Goal: Task Accomplishment & Management: Complete application form

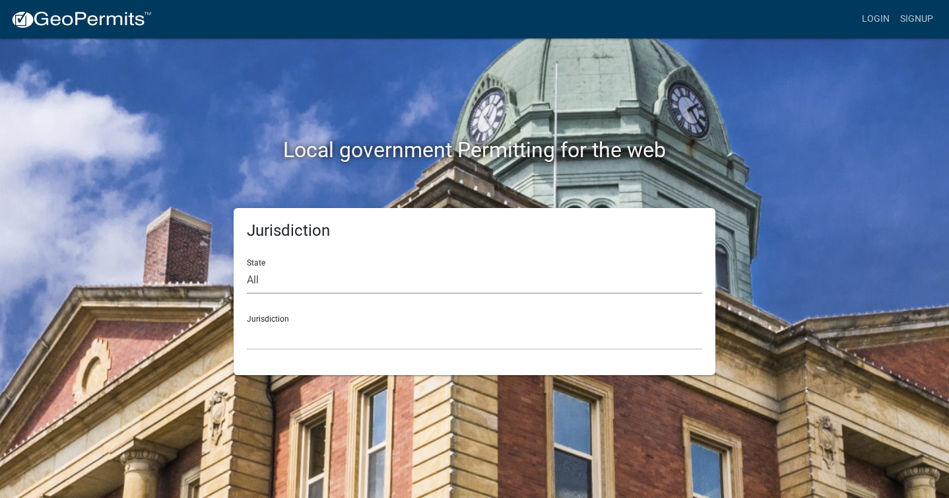
click at [374, 277] on select "All [US_STATE] [US_STATE] [US_STATE] [US_STATE] [US_STATE] [US_STATE] [US_STATE…" at bounding box center [475, 280] width 456 height 27
select select "[US_STATE]"
click at [358, 337] on select "[GEOGRAPHIC_DATA], [US_STATE][PERSON_NAME][GEOGRAPHIC_DATA], [US_STATE][PERSON_…" at bounding box center [475, 336] width 456 height 27
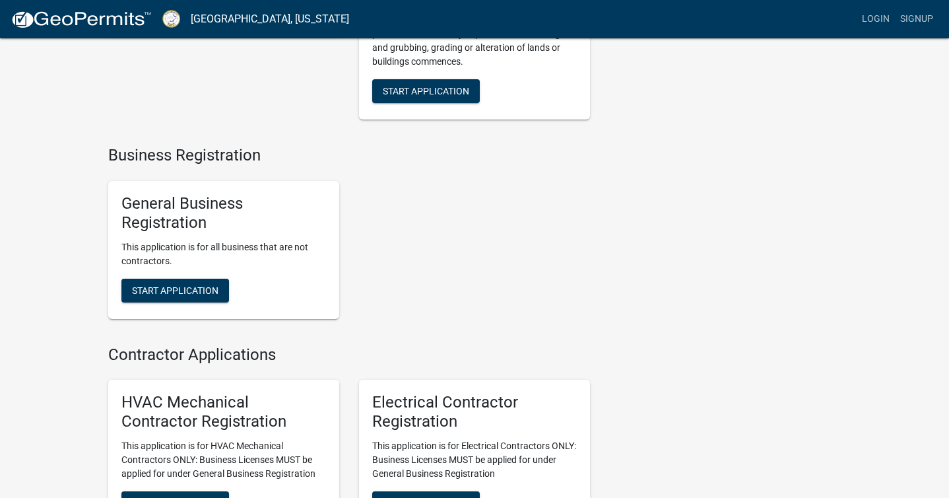
scroll to position [2328, 0]
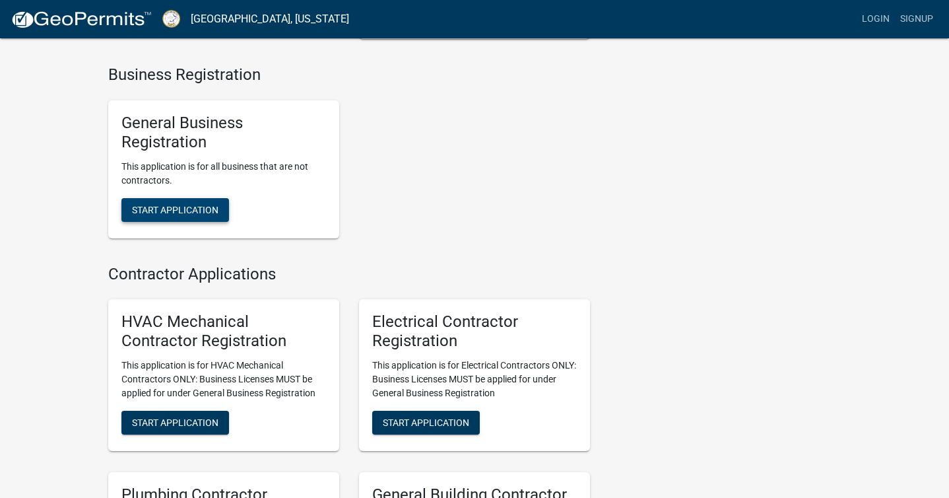
click at [166, 215] on span "Start Application" at bounding box center [175, 209] width 86 height 11
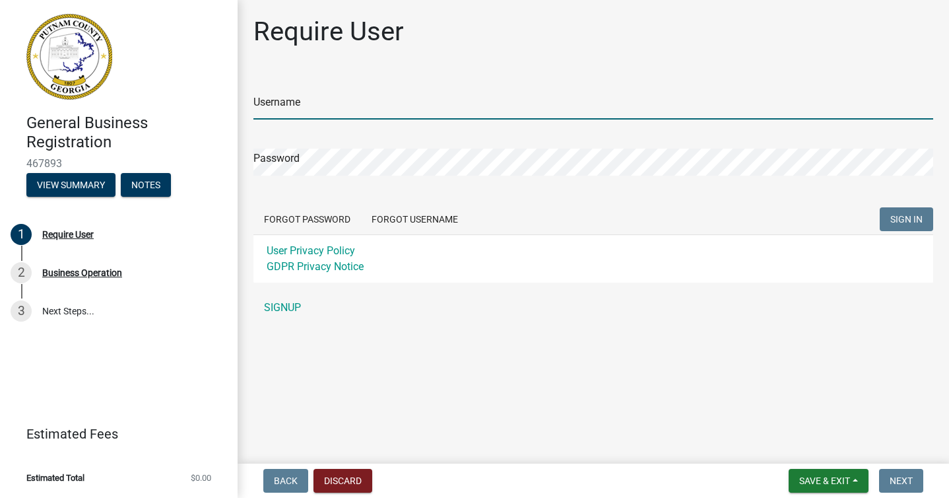
type input "stintle"
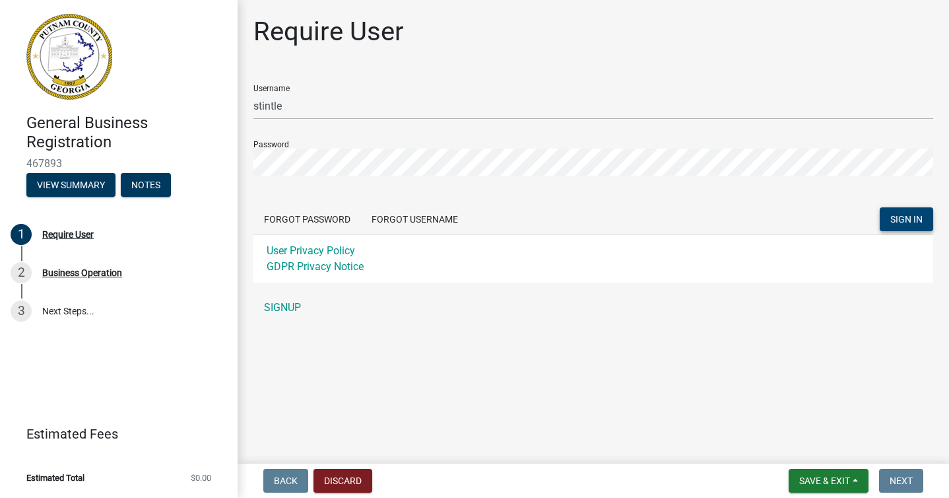
click at [914, 219] on span "SIGN IN" at bounding box center [907, 219] width 32 height 11
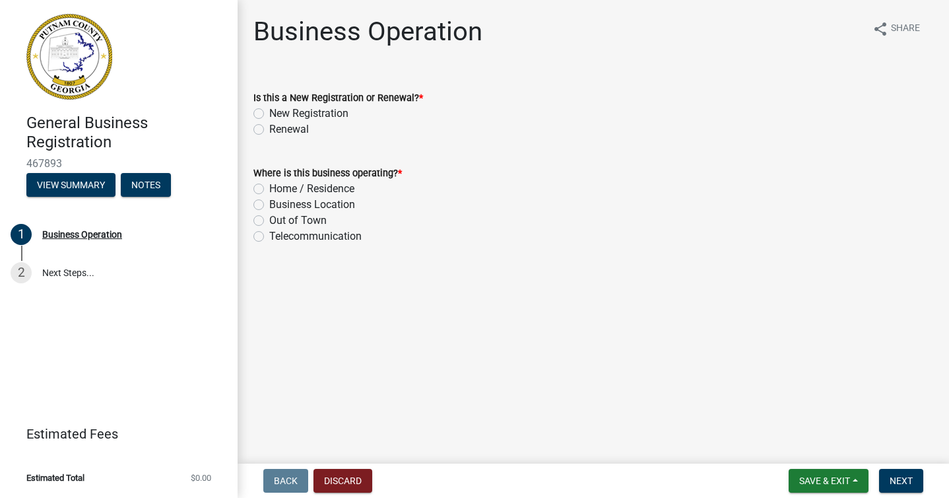
click at [269, 114] on label "New Registration" at bounding box center [308, 114] width 79 height 16
click at [269, 114] on input "New Registration" at bounding box center [273, 110] width 9 height 9
radio input "true"
click at [269, 204] on label "Business Location" at bounding box center [312, 205] width 86 height 16
click at [269, 204] on input "Business Location" at bounding box center [273, 201] width 9 height 9
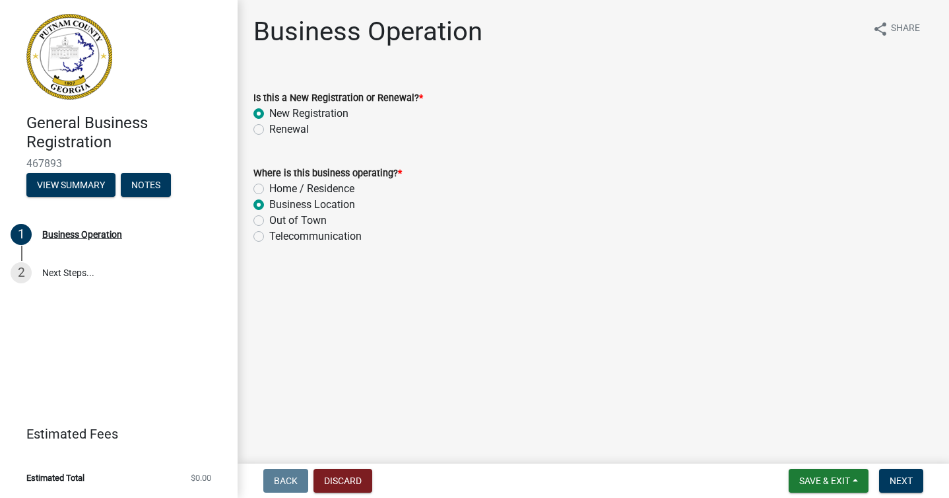
radio input "true"
click at [902, 477] on span "Next" at bounding box center [901, 480] width 23 height 11
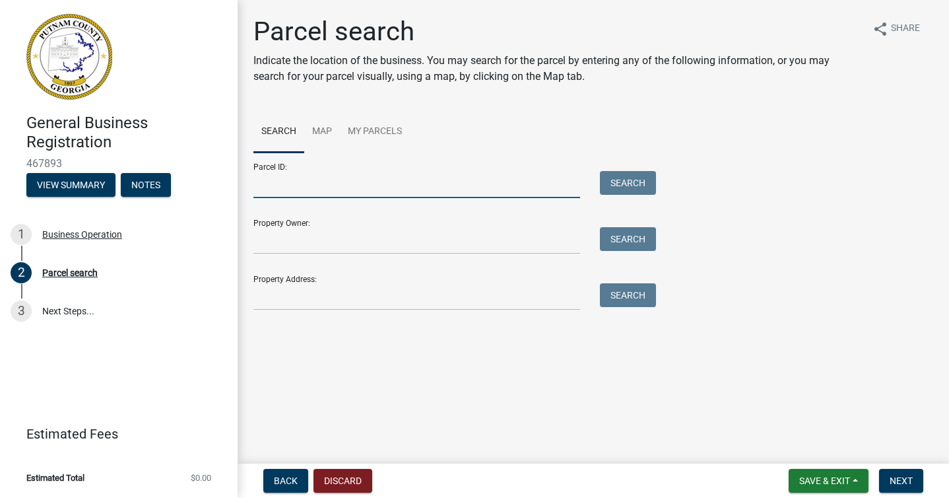
click at [426, 189] on input "Parcel ID:" at bounding box center [417, 184] width 327 height 27
click at [397, 185] on input "Parcel ID:" at bounding box center [417, 184] width 327 height 27
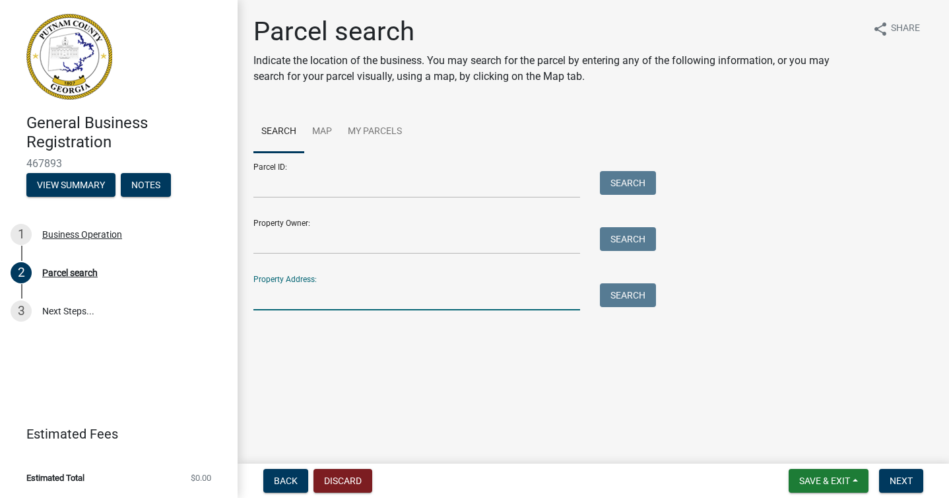
click at [395, 298] on input "Property Address:" at bounding box center [417, 296] width 327 height 27
type input "108 [PERSON_NAME]"
click at [630, 296] on button "Search" at bounding box center [628, 295] width 56 height 24
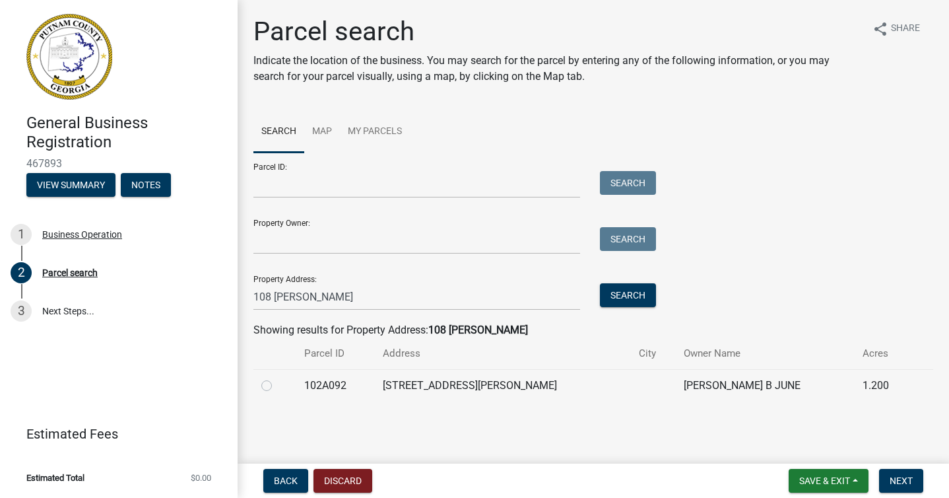
click at [277, 378] on label at bounding box center [277, 378] width 0 height 0
click at [277, 386] on input "radio" at bounding box center [281, 382] width 9 height 9
radio input "true"
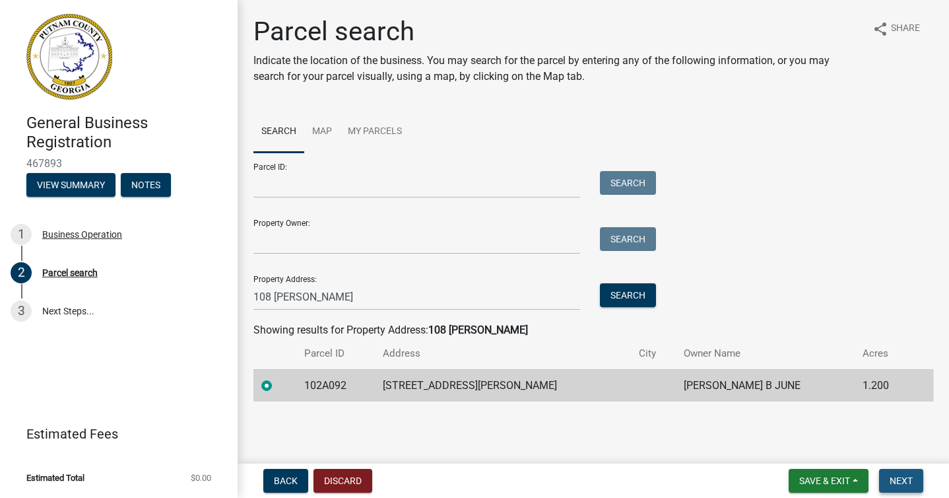
click at [902, 483] on span "Next" at bounding box center [901, 480] width 23 height 11
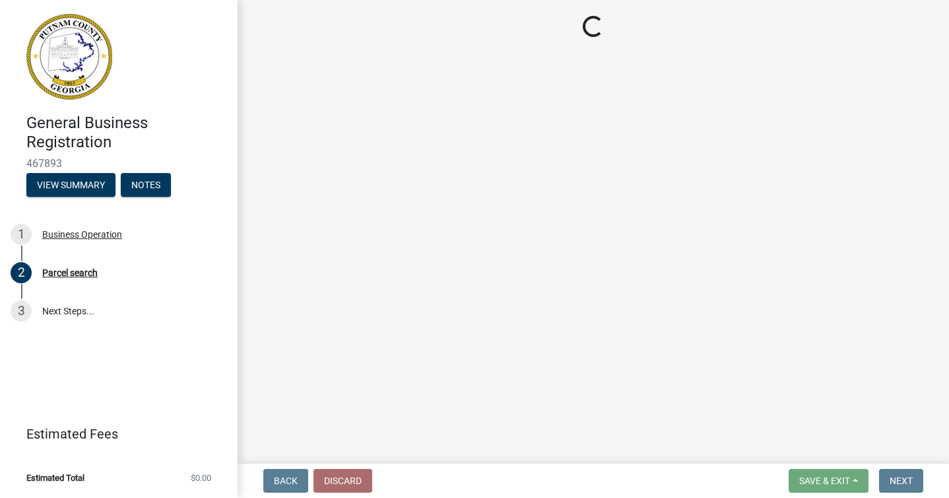
select select "GA"
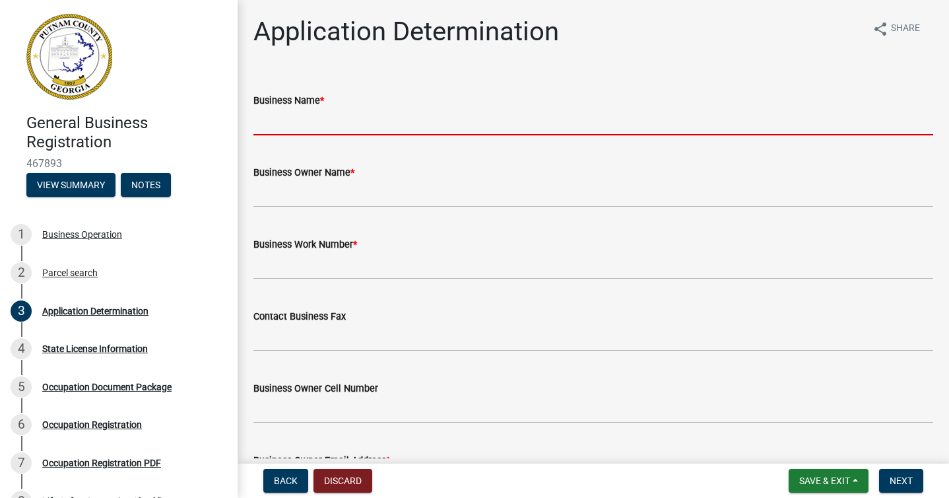
click at [539, 126] on input "Business Name *" at bounding box center [594, 121] width 680 height 27
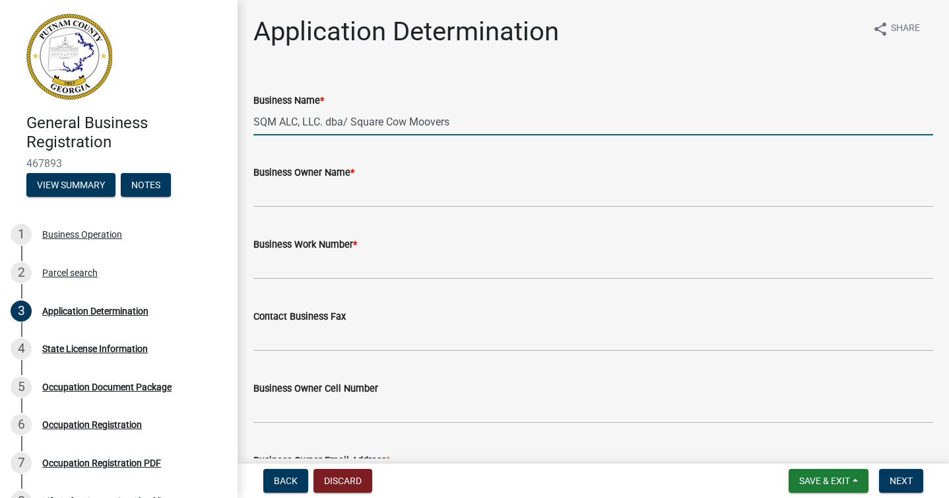
type input "SQM ALC, LLC. dba/ Square Cow Moovers"
click at [494, 195] on input "Business Owner Name *" at bounding box center [594, 193] width 680 height 27
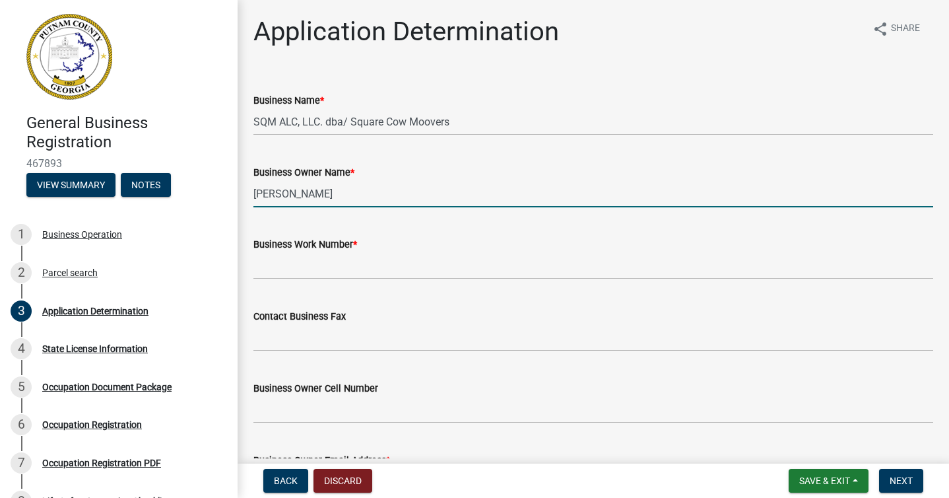
type input "[PERSON_NAME]"
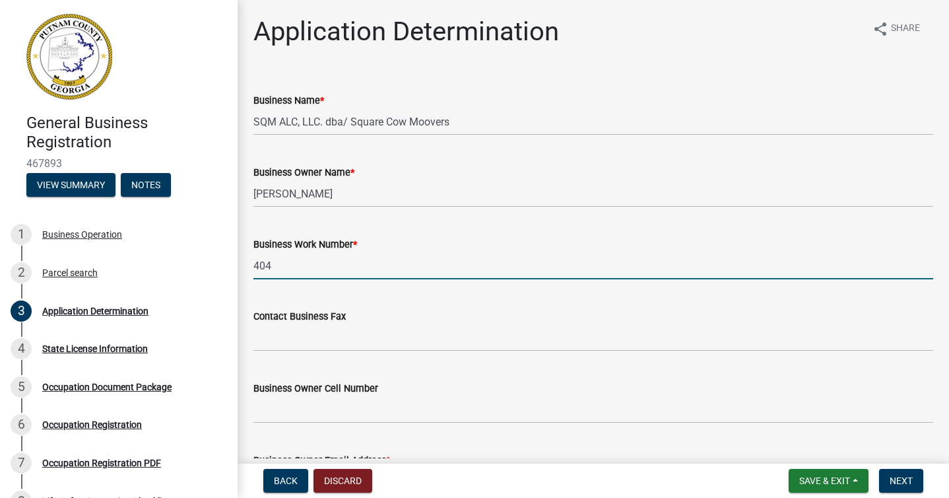
type input "4044331514"
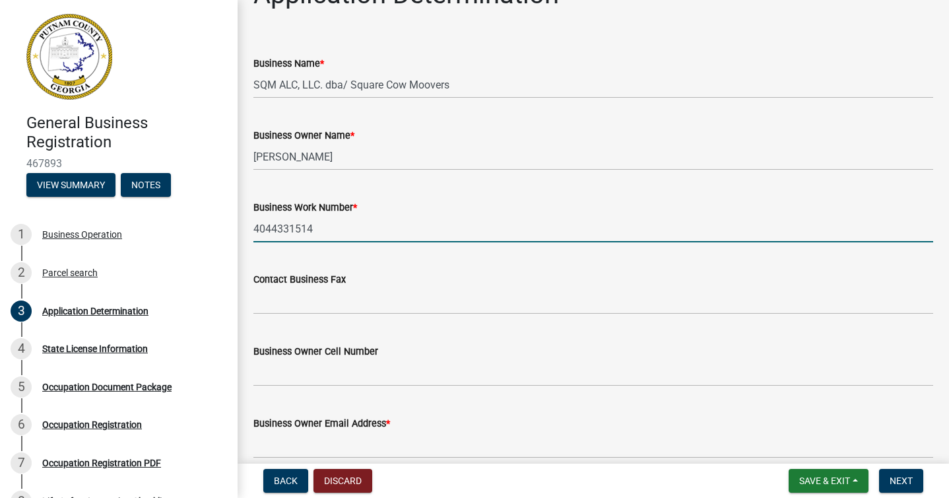
scroll to position [106, 0]
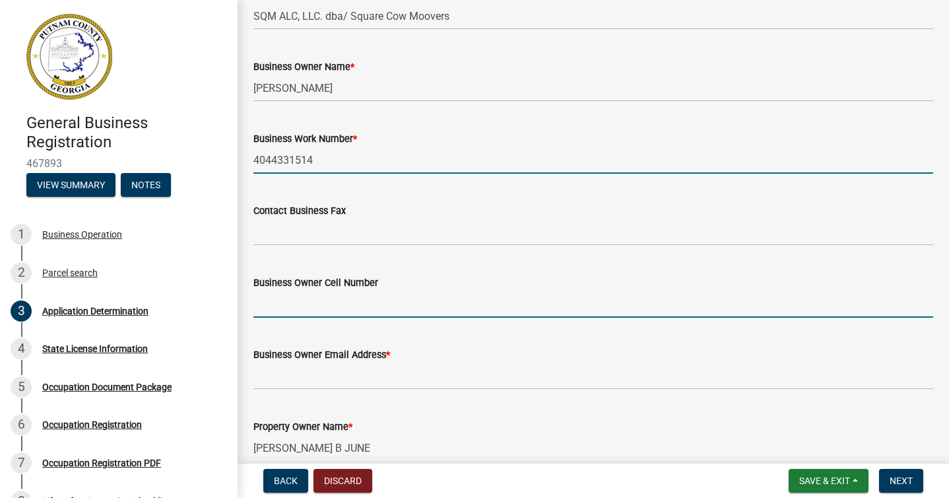
click at [440, 310] on input "Business Owner Cell Number" at bounding box center [594, 303] width 680 height 27
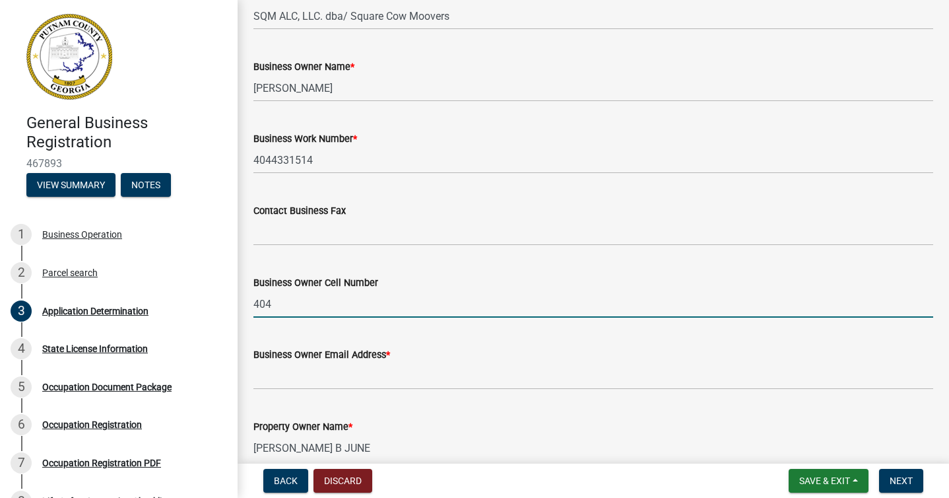
type input "4044331514"
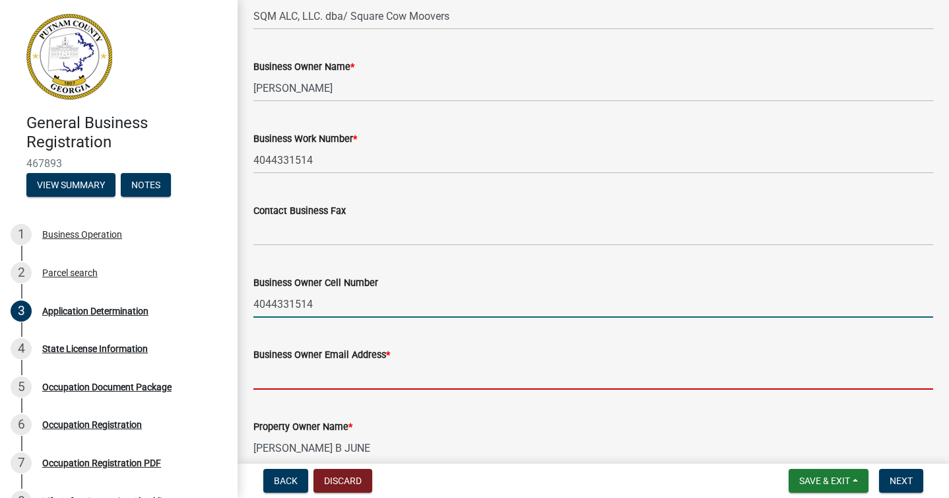
type input "[PERSON_NAME][EMAIL_ADDRESS][DOMAIN_NAME]"
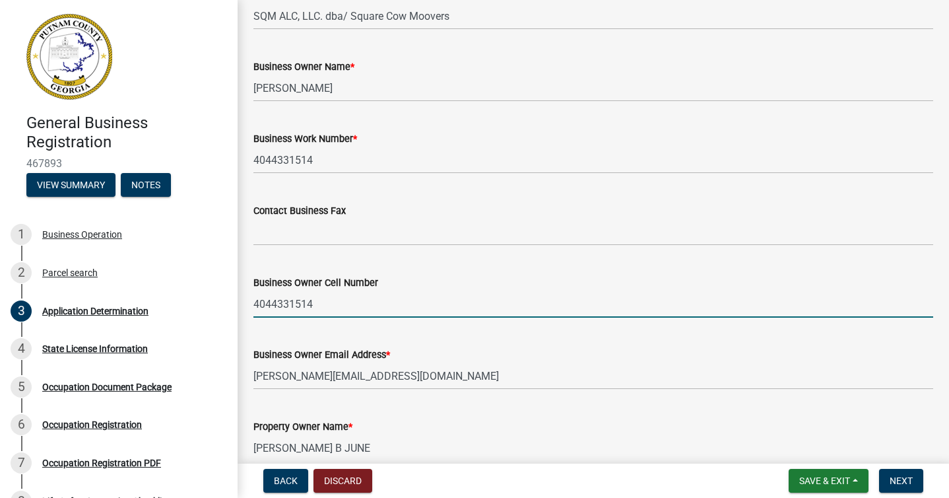
type input "[STREET_ADDRESS]"
type input "Eatonton"
type input "GA"
type input "31024"
click at [465, 381] on input "[PERSON_NAME][EMAIL_ADDRESS][DOMAIN_NAME]" at bounding box center [594, 375] width 680 height 27
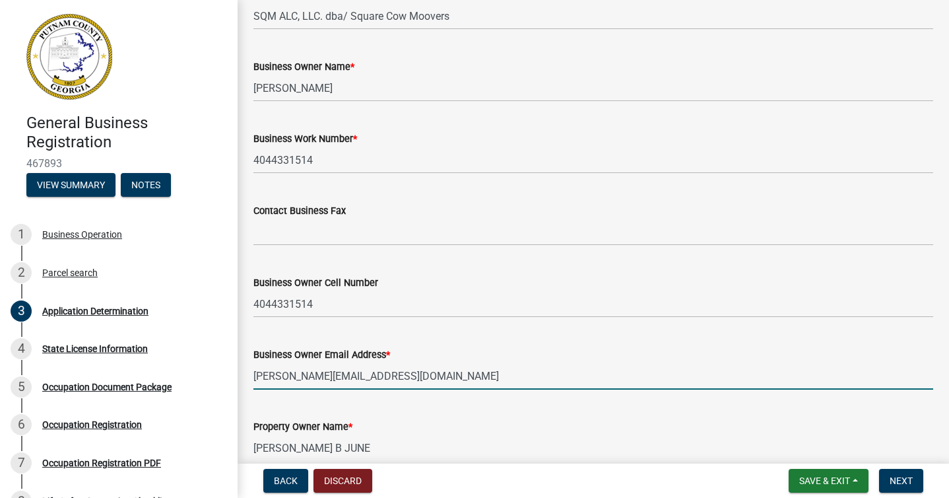
click at [465, 381] on input "[PERSON_NAME][EMAIL_ADDRESS][DOMAIN_NAME]" at bounding box center [594, 375] width 680 height 27
click at [500, 440] on input "[PERSON_NAME] B JUNE" at bounding box center [594, 447] width 680 height 27
drag, startPoint x: 407, startPoint y: 369, endPoint x: 358, endPoint y: 380, distance: 50.1
click at [358, 380] on input "[PERSON_NAME][EMAIL_ADDRESS][DOMAIN_NAME]" at bounding box center [594, 375] width 680 height 27
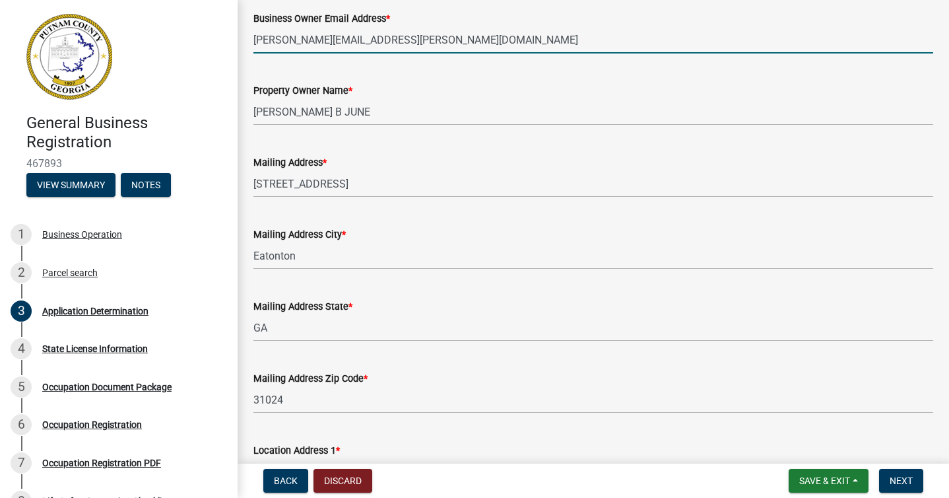
scroll to position [446, 0]
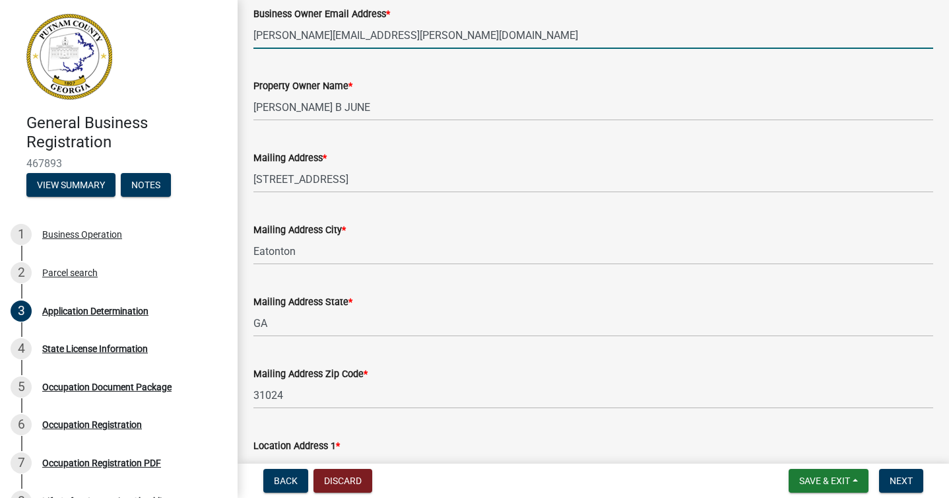
type input "[PERSON_NAME][EMAIL_ADDRESS][PERSON_NAME][DOMAIN_NAME]"
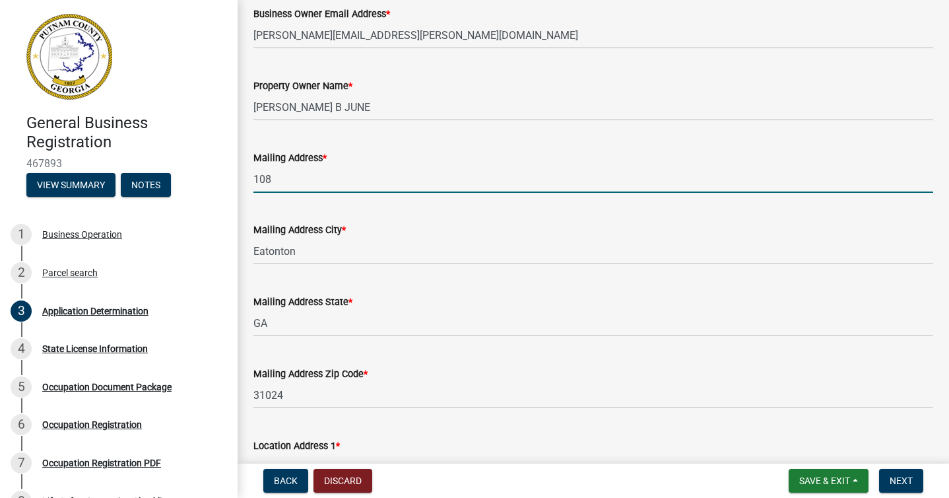
type input "[STREET_ADDRESS][PERSON_NAME]"
type input "Red Bird GA"
type input "[STREET_ADDRESS][PERSON_NAME]"
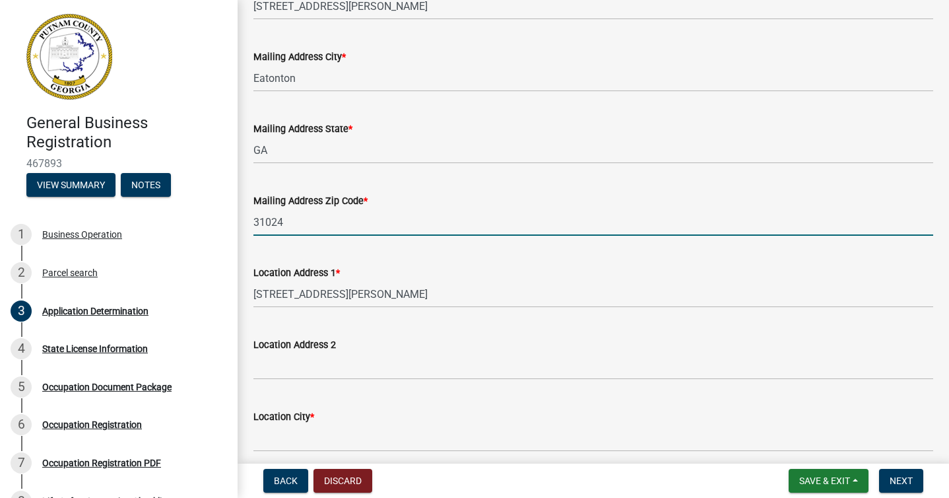
scroll to position [691, 0]
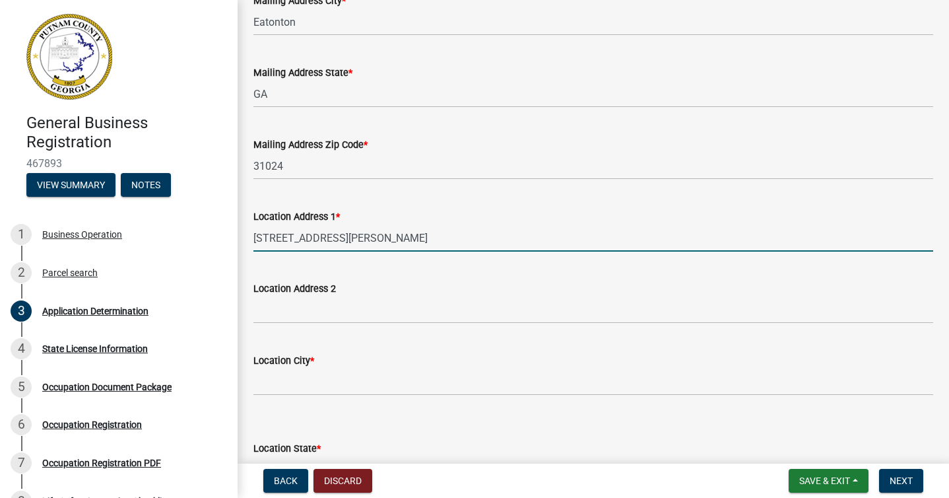
click at [457, 236] on input "[STREET_ADDRESS][PERSON_NAME]" at bounding box center [594, 237] width 680 height 27
type input "[STREET_ADDRESS][PERSON_NAME]"
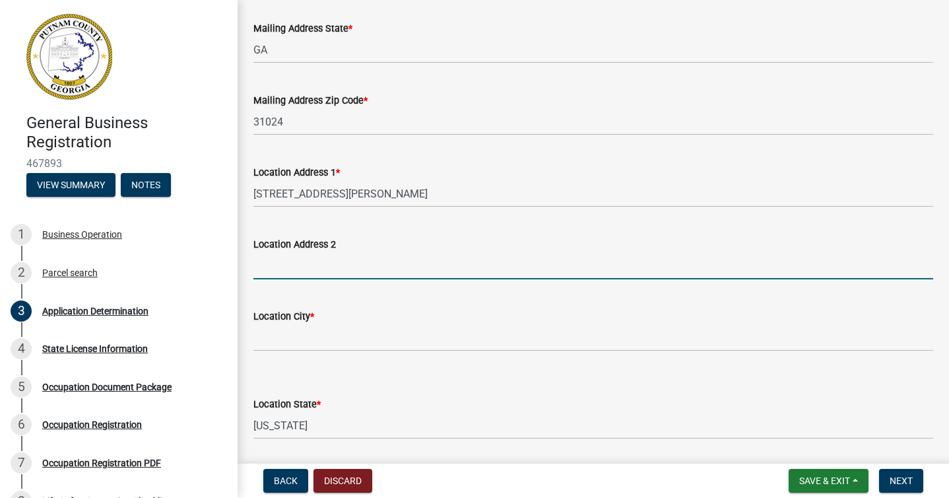
scroll to position [792, 0]
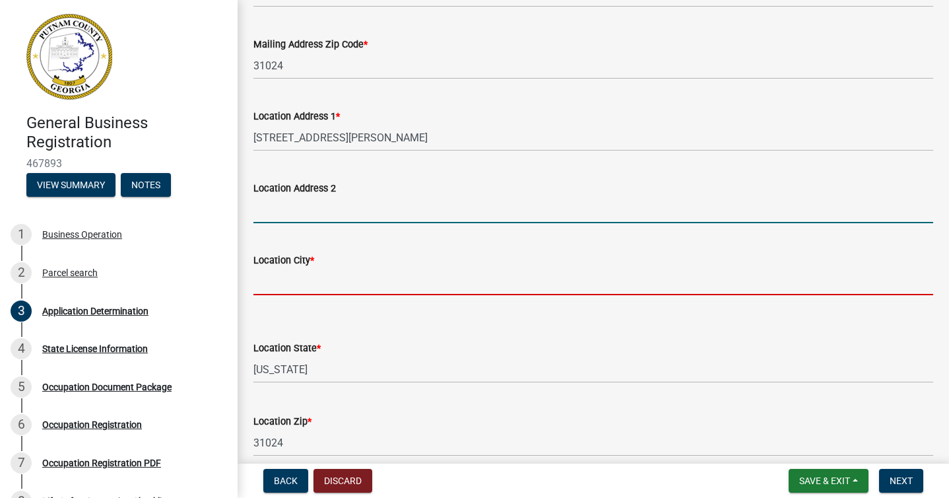
click at [489, 288] on input "Location City *" at bounding box center [594, 281] width 680 height 27
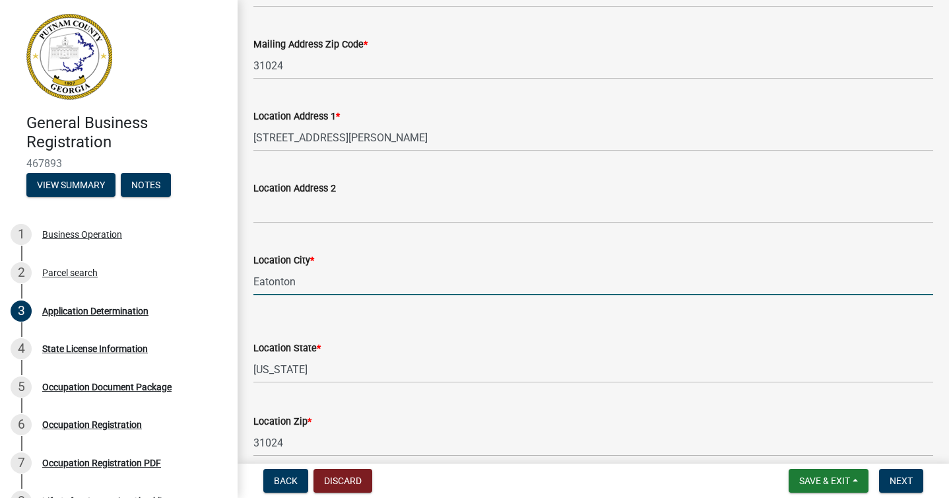
type input "Eatonton"
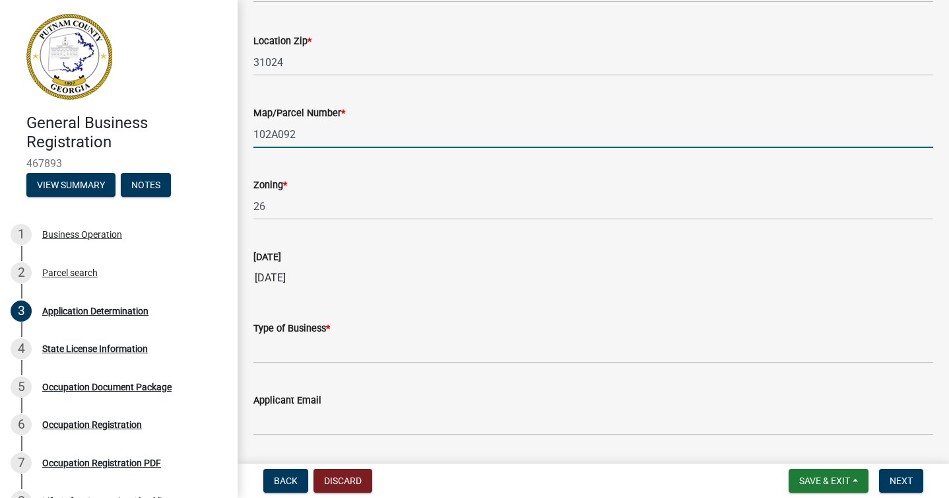
scroll to position [1211, 0]
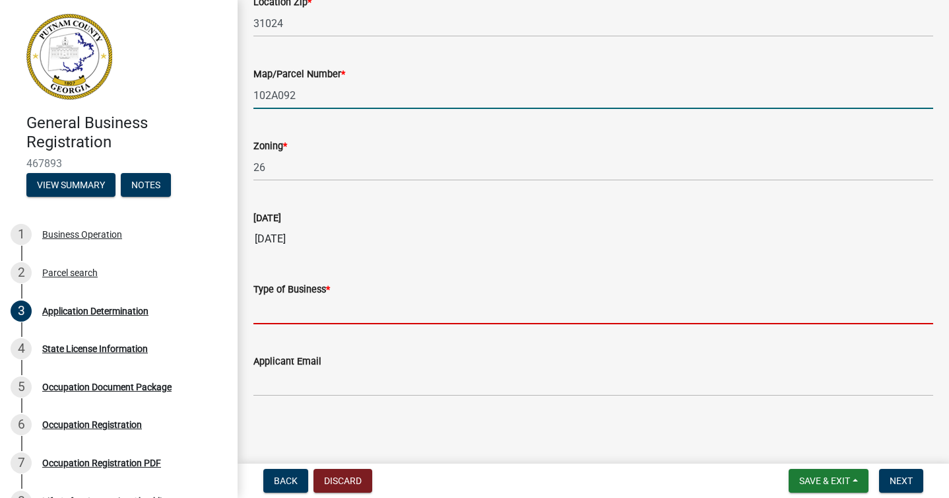
click at [568, 311] on input "Type of Business *" at bounding box center [594, 310] width 680 height 27
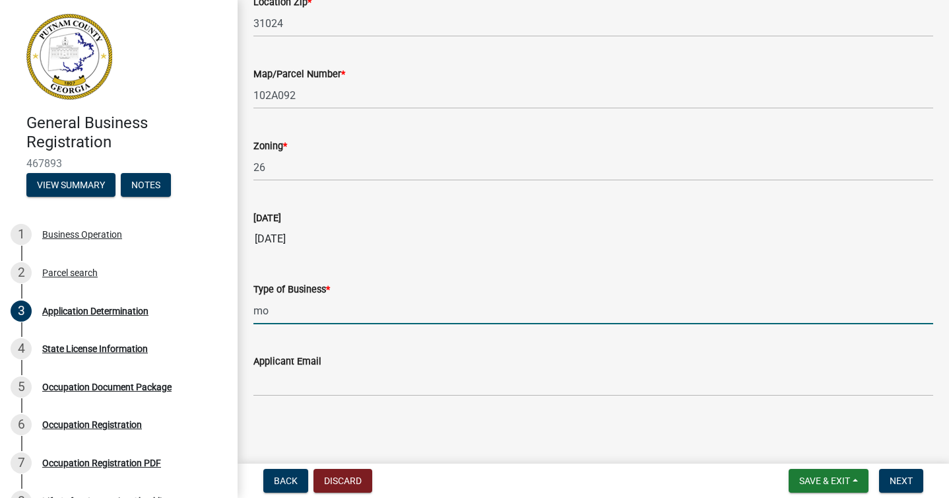
type input "m"
type input "Moving Services - No storage"
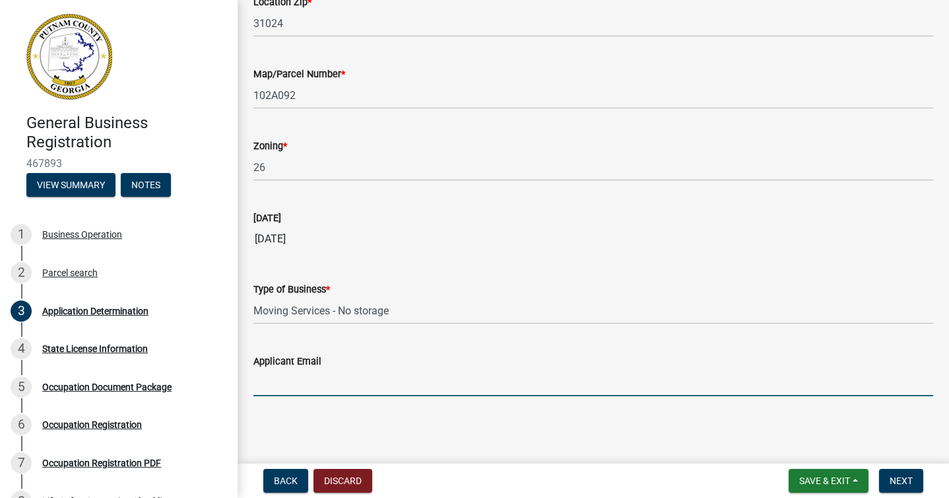
click at [537, 386] on input "Applicant Email" at bounding box center [594, 382] width 680 height 27
type input "[PERSON_NAME][EMAIL_ADDRESS][PERSON_NAME][DOMAIN_NAME]"
click at [904, 481] on span "Next" at bounding box center [901, 480] width 23 height 11
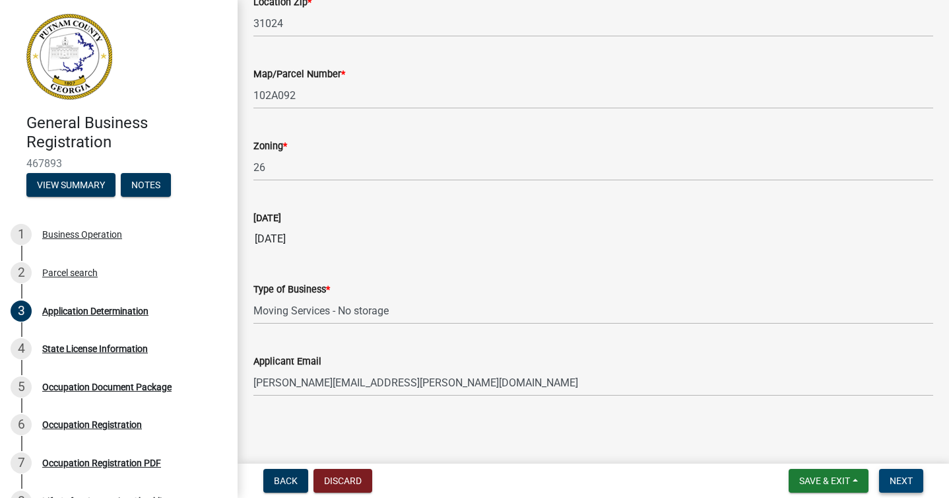
click at [901, 480] on span "Next" at bounding box center [901, 480] width 23 height 11
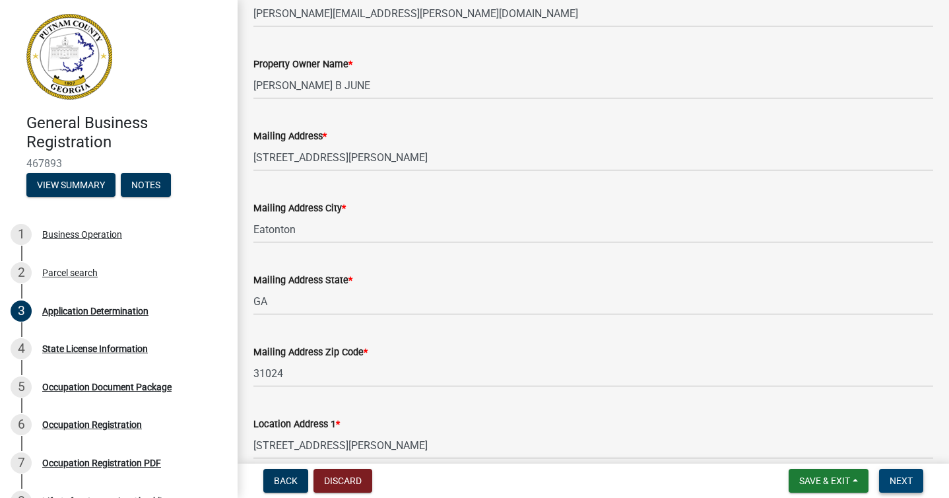
scroll to position [160, 0]
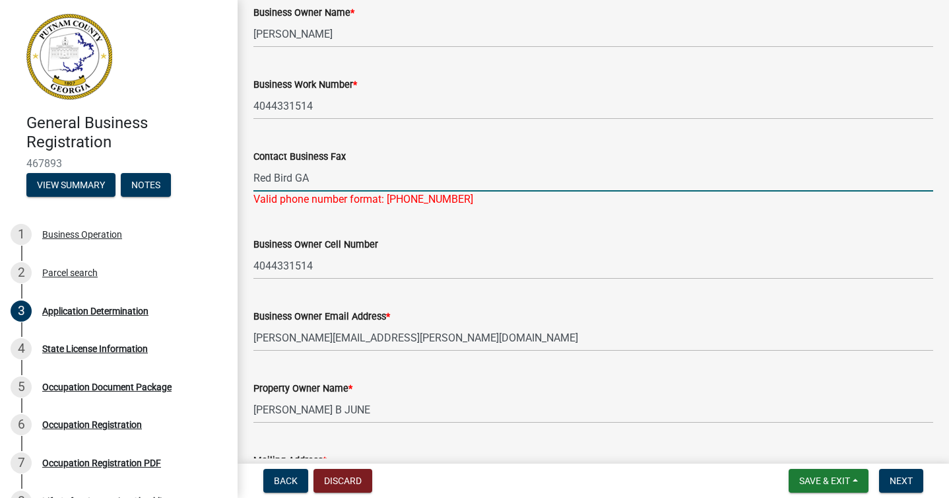
click at [547, 174] on input "Red Bird GA" at bounding box center [594, 177] width 680 height 27
click at [559, 244] on form "Business Owner Cell Number [PHONE_NUMBER]" at bounding box center [594, 257] width 680 height 43
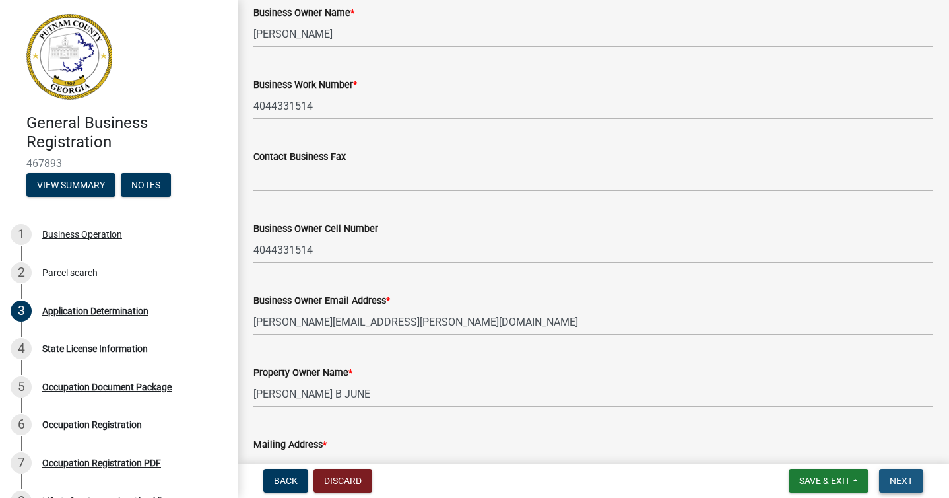
click at [908, 480] on span "Next" at bounding box center [901, 480] width 23 height 11
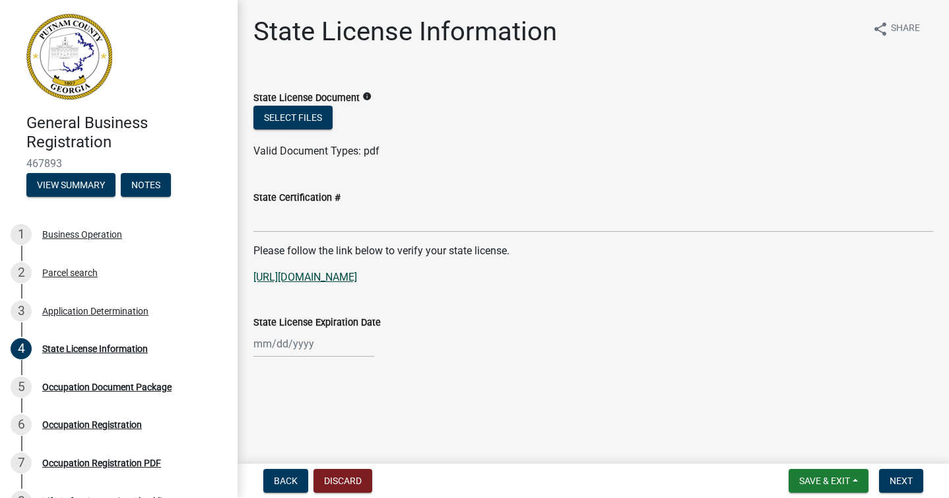
click at [357, 276] on link "[URL][DOMAIN_NAME]" at bounding box center [306, 277] width 104 height 13
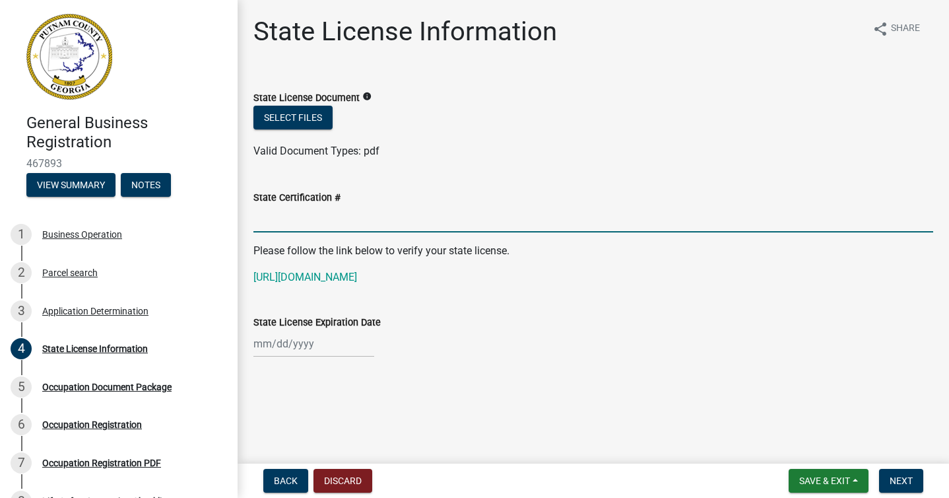
click at [459, 226] on input "State Certification #" at bounding box center [594, 218] width 680 height 27
type input "N/A"
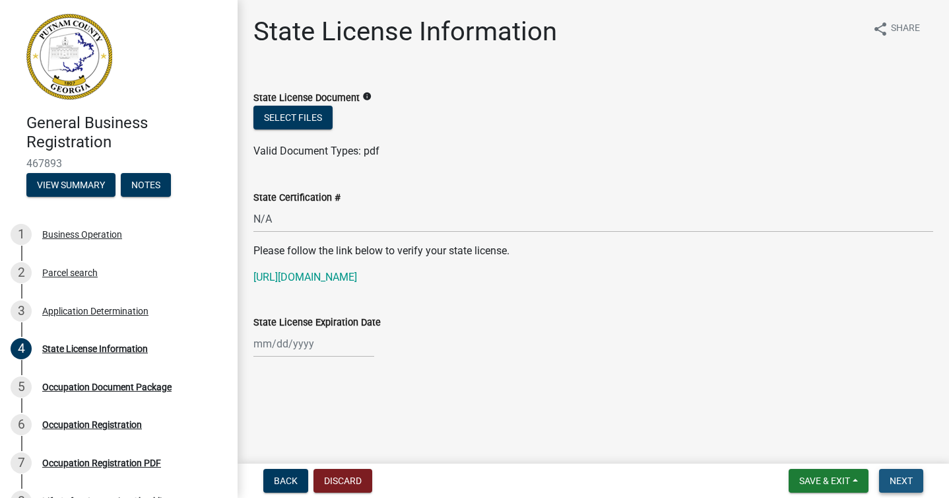
click at [902, 481] on span "Next" at bounding box center [901, 480] width 23 height 11
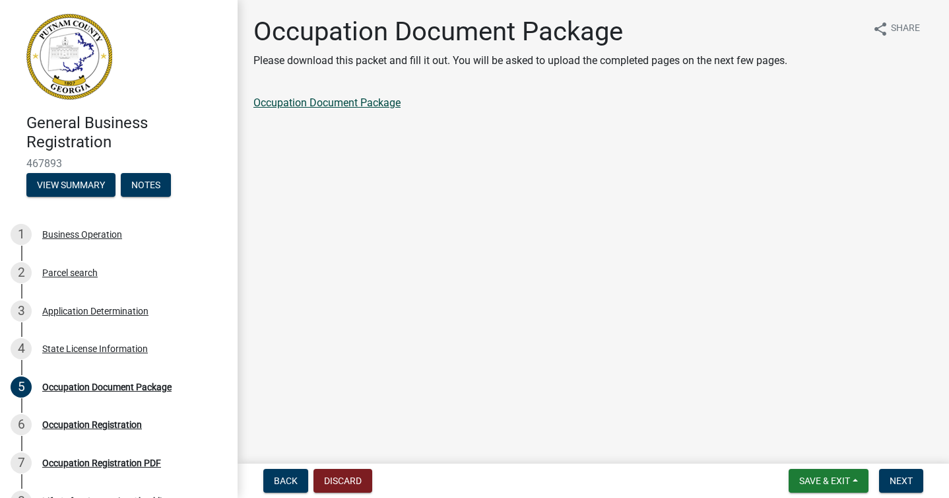
click at [313, 104] on link "Occupation Document Package" at bounding box center [327, 102] width 147 height 13
click at [902, 480] on span "Next" at bounding box center [901, 480] width 23 height 11
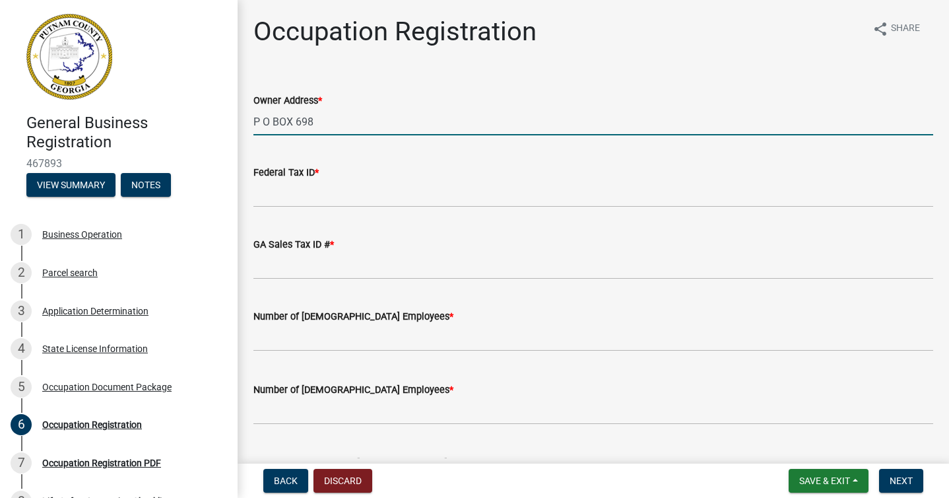
click at [468, 127] on input "P O BOX 698" at bounding box center [594, 121] width 680 height 27
type input "[STREET_ADDRESS][PERSON_NAME]"
type input "GA"
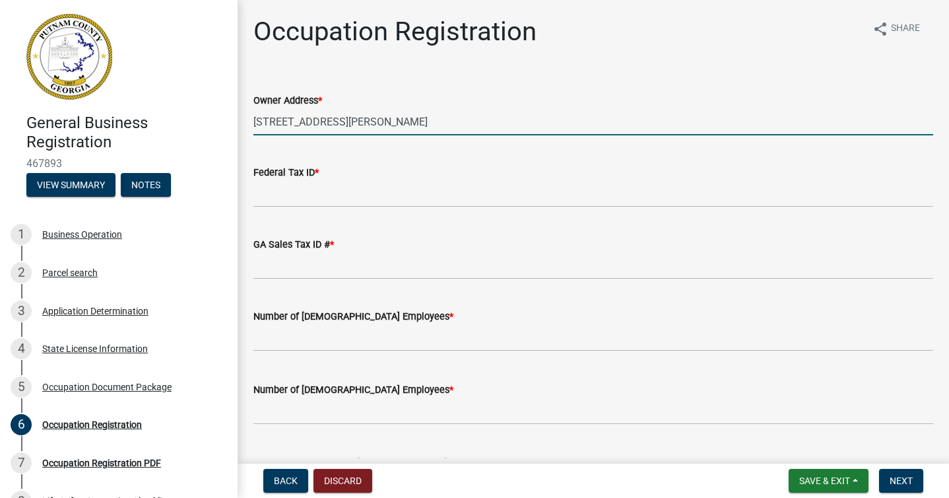
type textarea "[STREET_ADDRESS][PERSON_NAME]"
select select "8"
select select "2025"
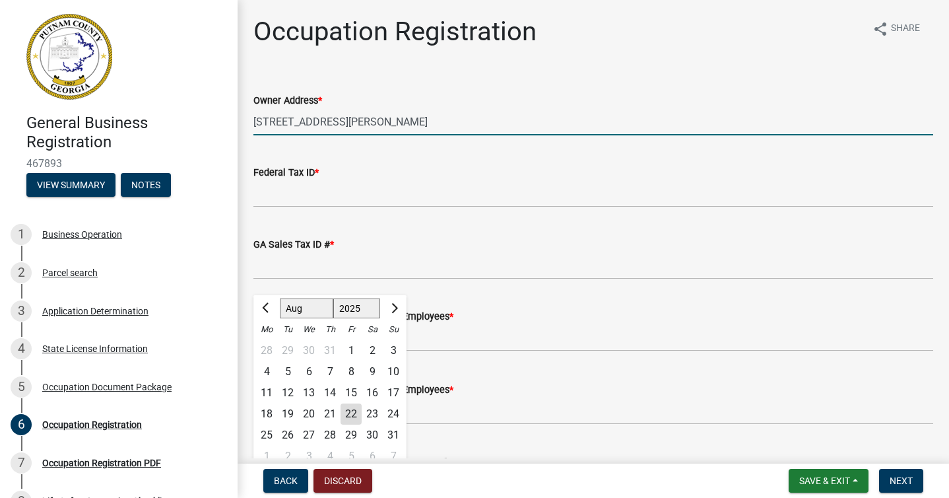
click at [435, 116] on input "[STREET_ADDRESS][PERSON_NAME]" at bounding box center [594, 121] width 680 height 27
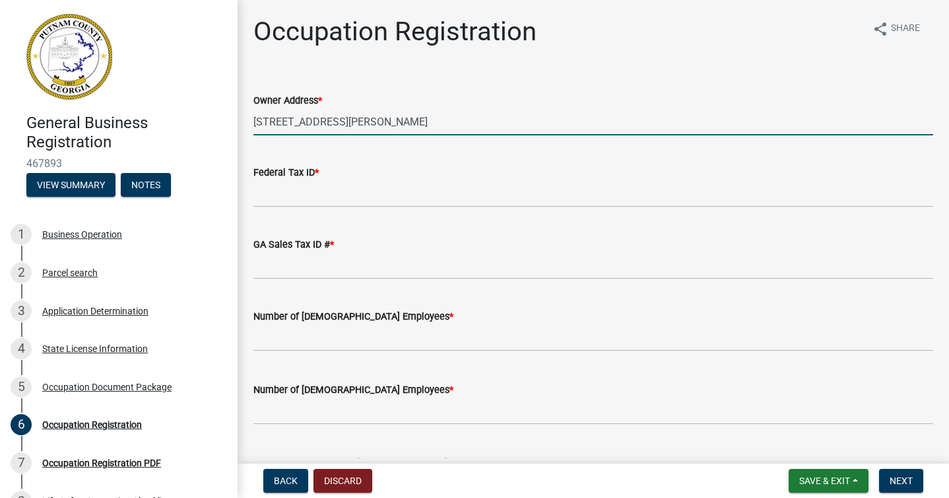
type input "[STREET_ADDRESS][PERSON_NAME]"
click at [411, 192] on input "Federal Tax ID *" at bounding box center [594, 193] width 680 height 27
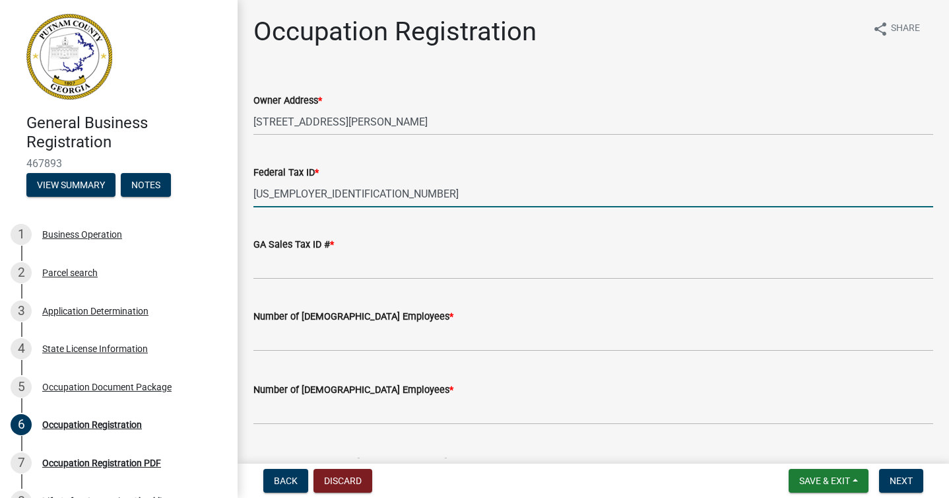
type input "[US_EMPLOYER_IDENTIFICATION_NUMBER]"
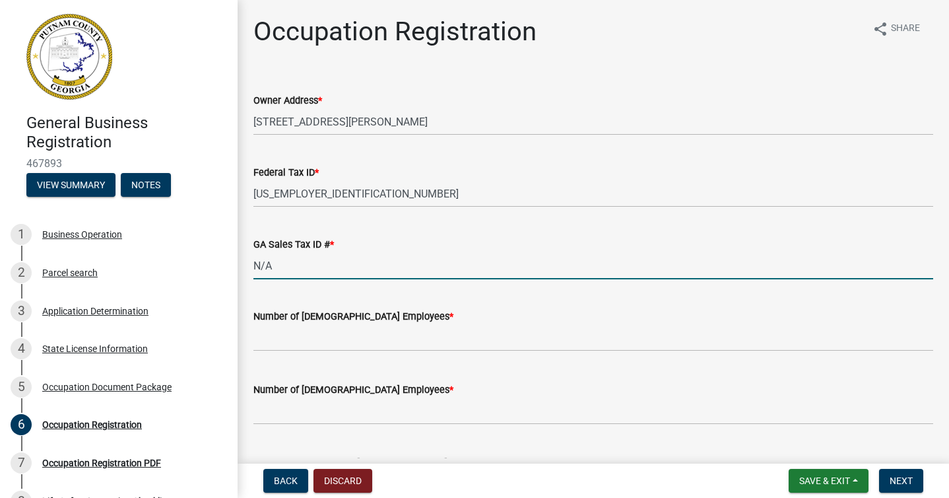
type input "N/A"
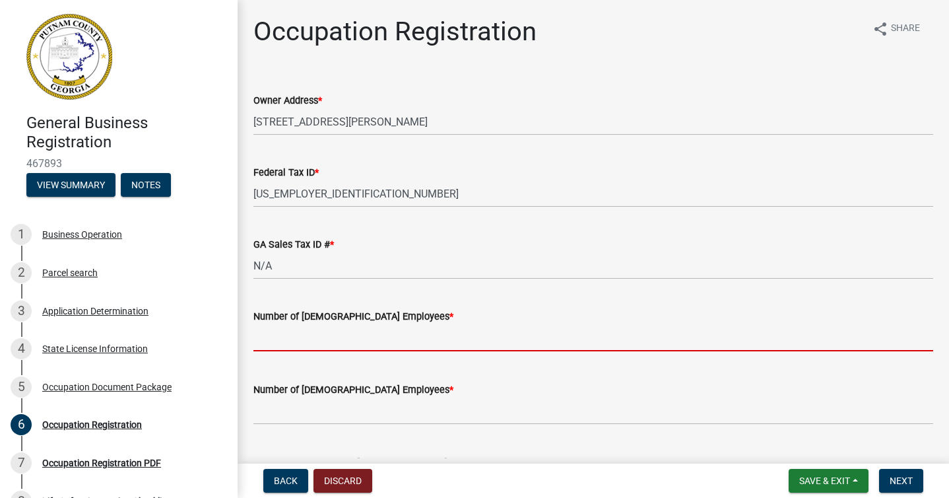
scroll to position [46, 0]
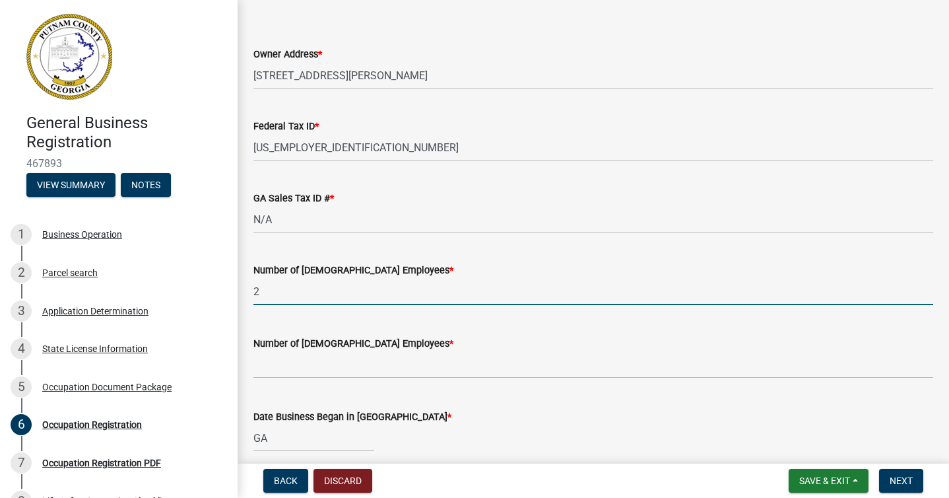
type input "2"
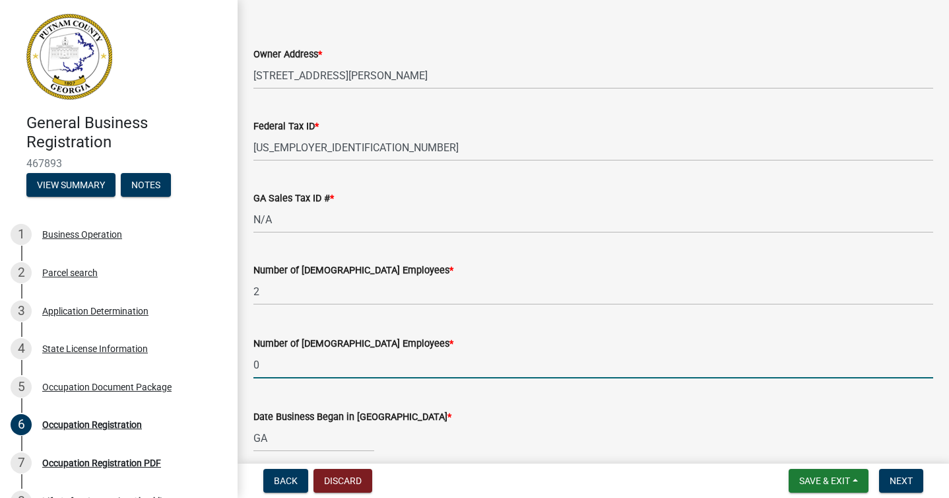
type input "0"
select select "8"
select select "2025"
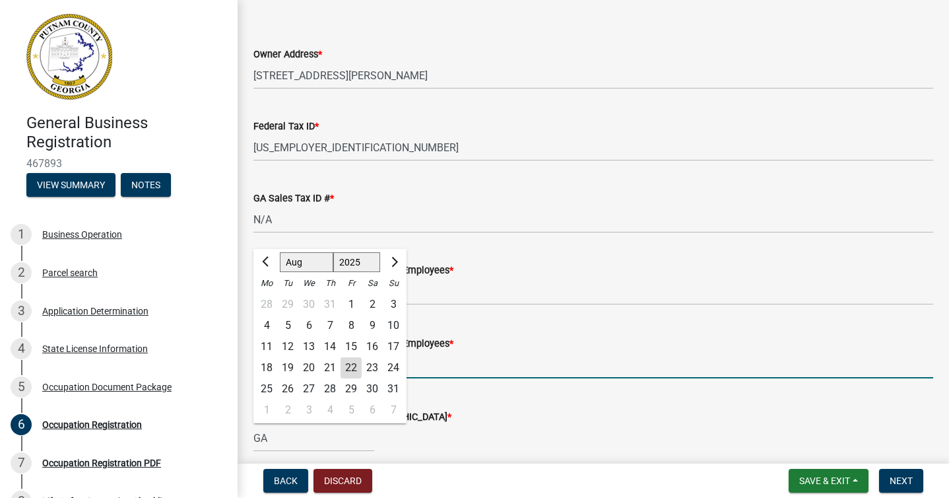
click at [549, 374] on input "0" at bounding box center [594, 364] width 680 height 27
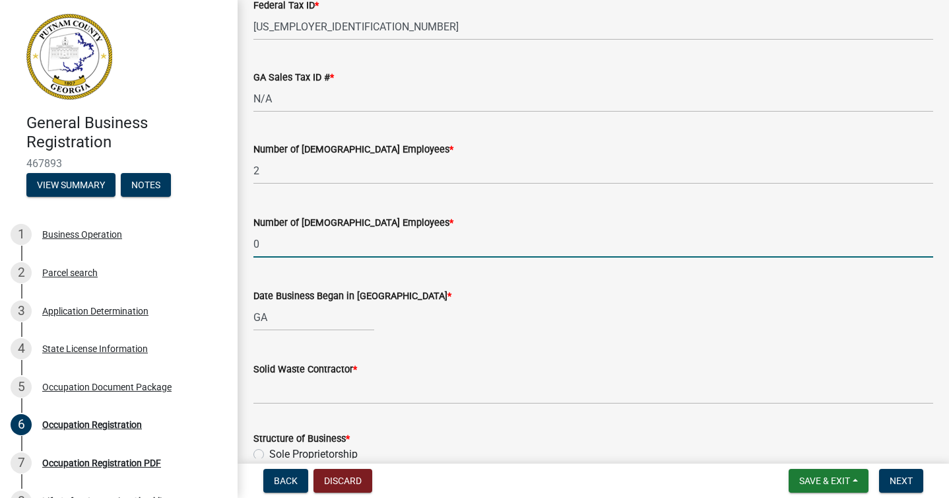
scroll to position [286, 0]
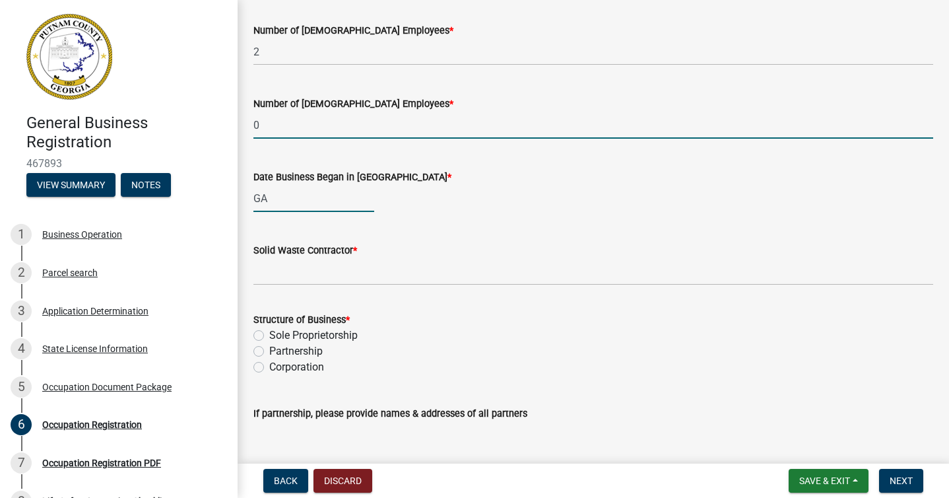
click at [327, 199] on div "GA" at bounding box center [314, 198] width 121 height 27
select select "8"
select select "2025"
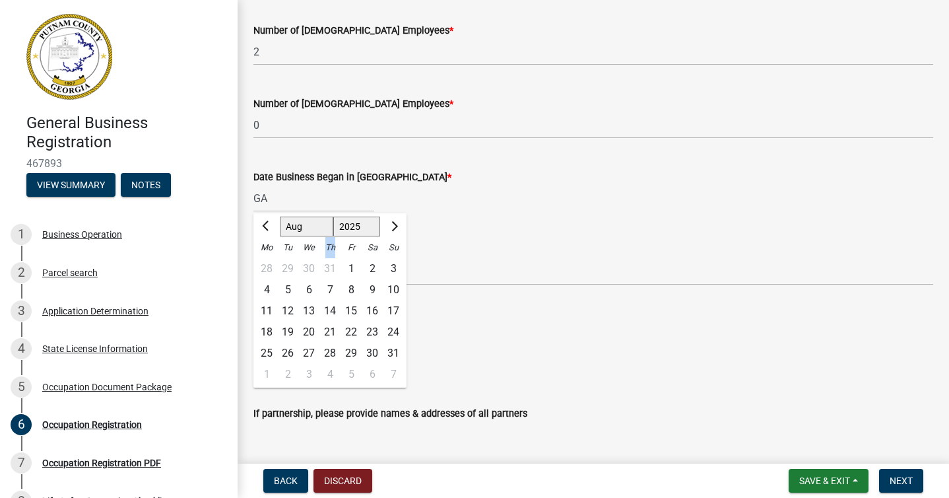
click at [327, 213] on ngb-datepicker "[PERSON_NAME] Feb Mar Apr [PERSON_NAME][DATE] Oct Nov [DATE] 1526 1527 1528 152…" at bounding box center [330, 300] width 153 height 174
click at [327, 199] on input "GA" at bounding box center [314, 198] width 121 height 27
type input "9"
type input "[DATE]"
click at [579, 232] on div "Solid Waste Contractor *" at bounding box center [594, 254] width 680 height 61
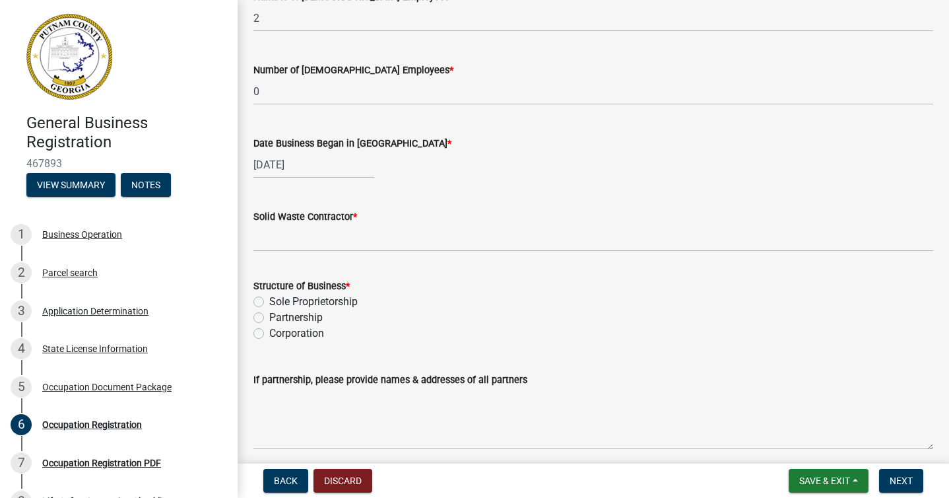
scroll to position [320, 0]
click at [452, 242] on input "Solid Waste Contractor *" at bounding box center [594, 237] width 680 height 27
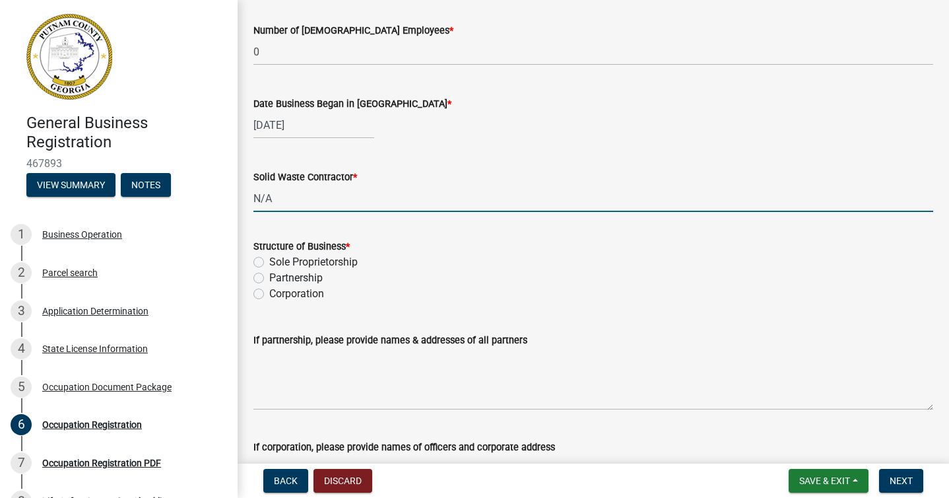
scroll to position [358, 0]
type input "N/A"
click at [269, 297] on label "Corporation" at bounding box center [296, 295] width 55 height 16
click at [269, 296] on input "Corporation" at bounding box center [273, 291] width 9 height 9
radio input "true"
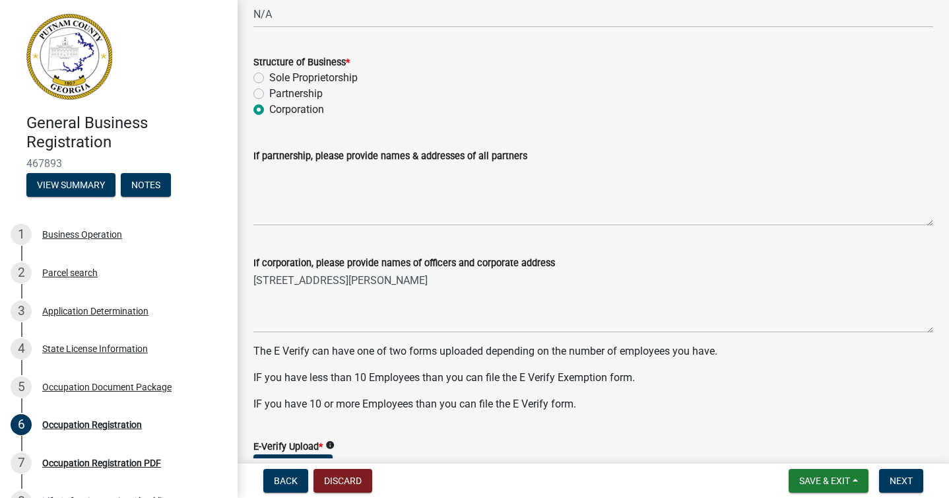
scroll to position [614, 0]
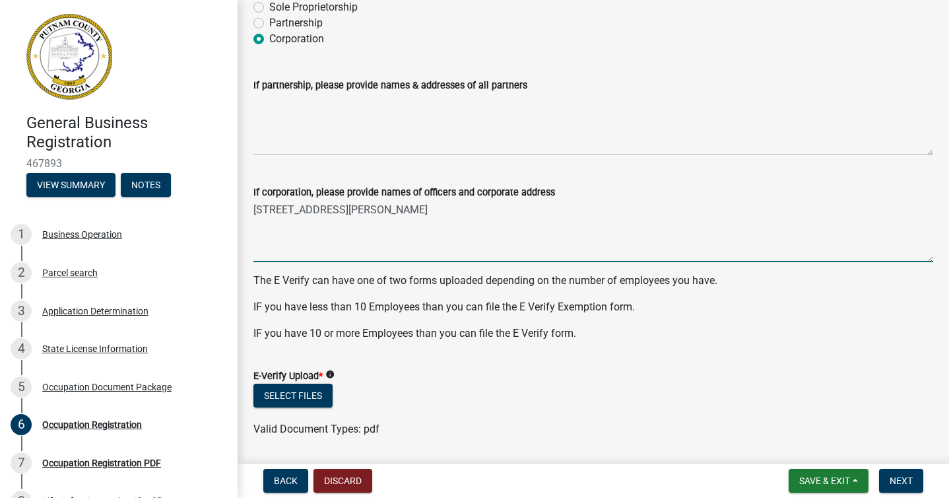
click at [254, 207] on textarea "[STREET_ADDRESS][PERSON_NAME]" at bounding box center [594, 231] width 680 height 62
click at [255, 231] on textarea "[PERSON_NAME] [STREET_ADDRESS][PERSON_NAME]" at bounding box center [594, 231] width 680 height 62
click at [394, 217] on textarea "[PERSON_NAME] [STREET_ADDRESS][PERSON_NAME]" at bounding box center [594, 231] width 680 height 62
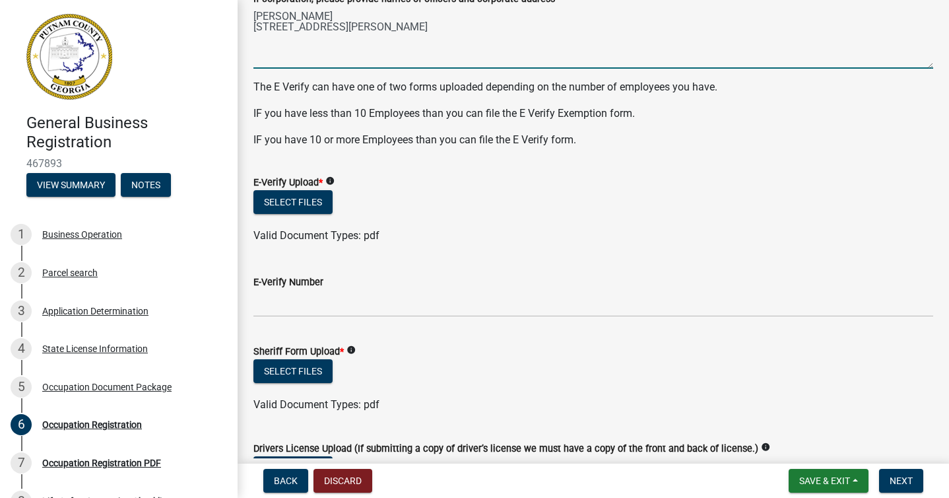
scroll to position [833, 0]
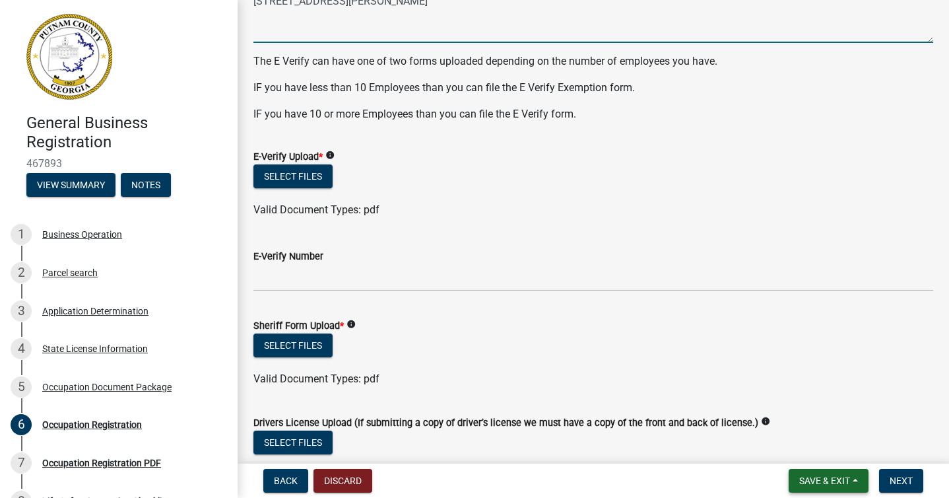
type textarea "[PERSON_NAME] [STREET_ADDRESS][PERSON_NAME]"
click at [824, 477] on span "Save & Exit" at bounding box center [825, 480] width 51 height 11
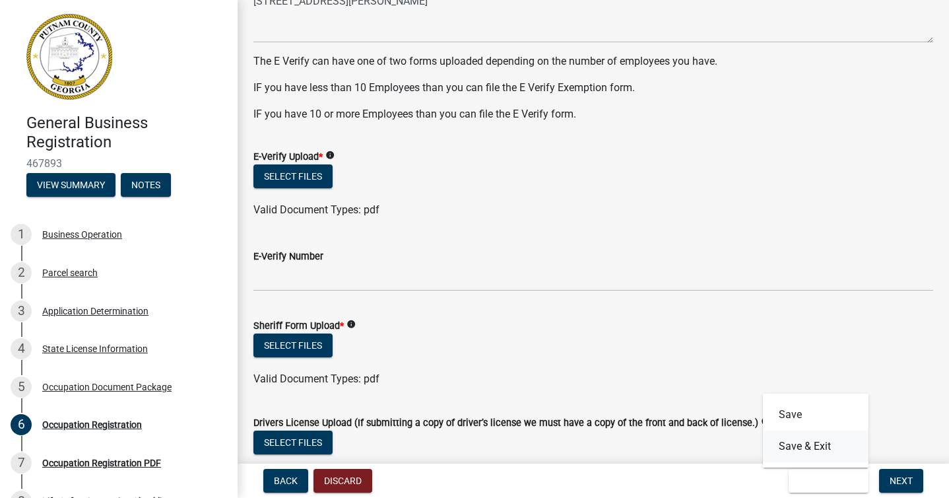
click at [811, 453] on button "Save & Exit" at bounding box center [816, 446] width 106 height 32
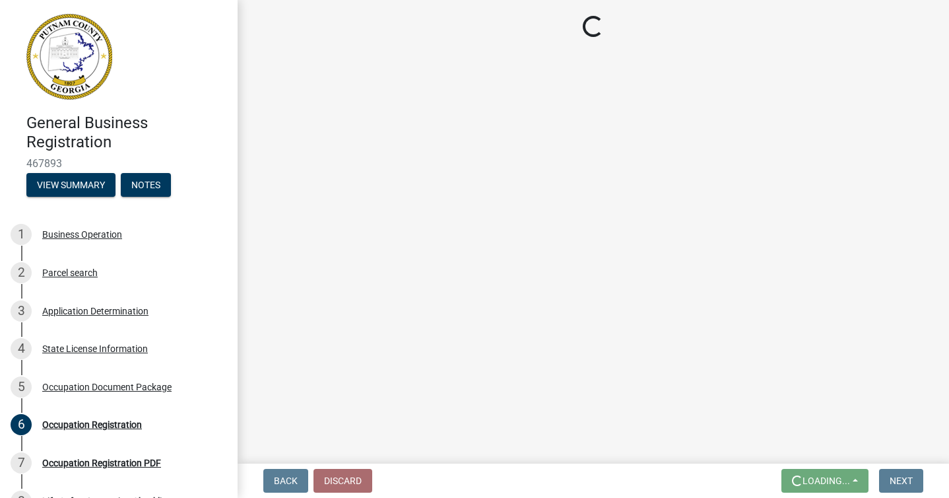
scroll to position [0, 0]
